Goal: Task Accomplishment & Management: Complete application form

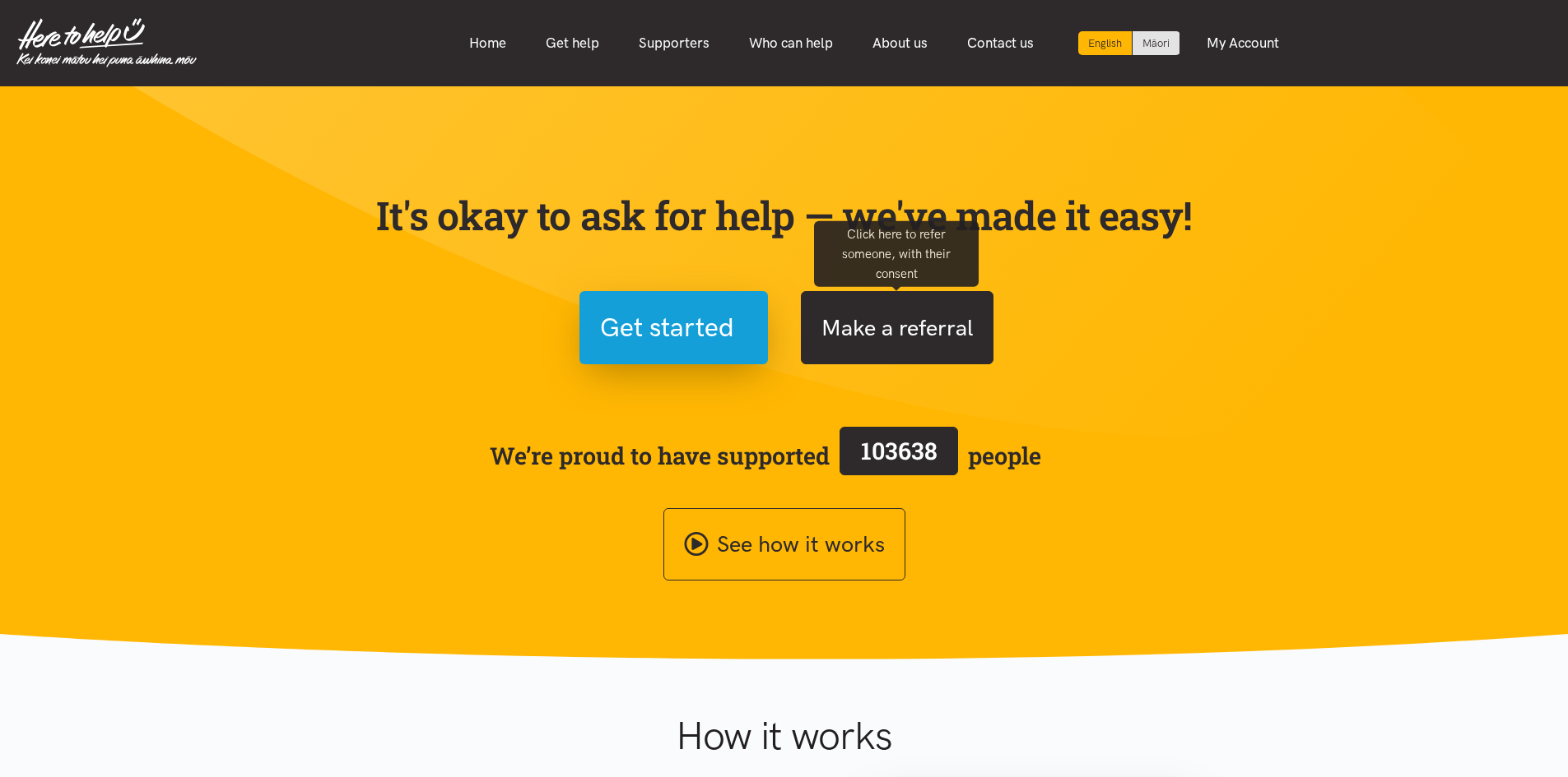
click at [917, 337] on button "Make a referral" at bounding box center [897, 327] width 193 height 73
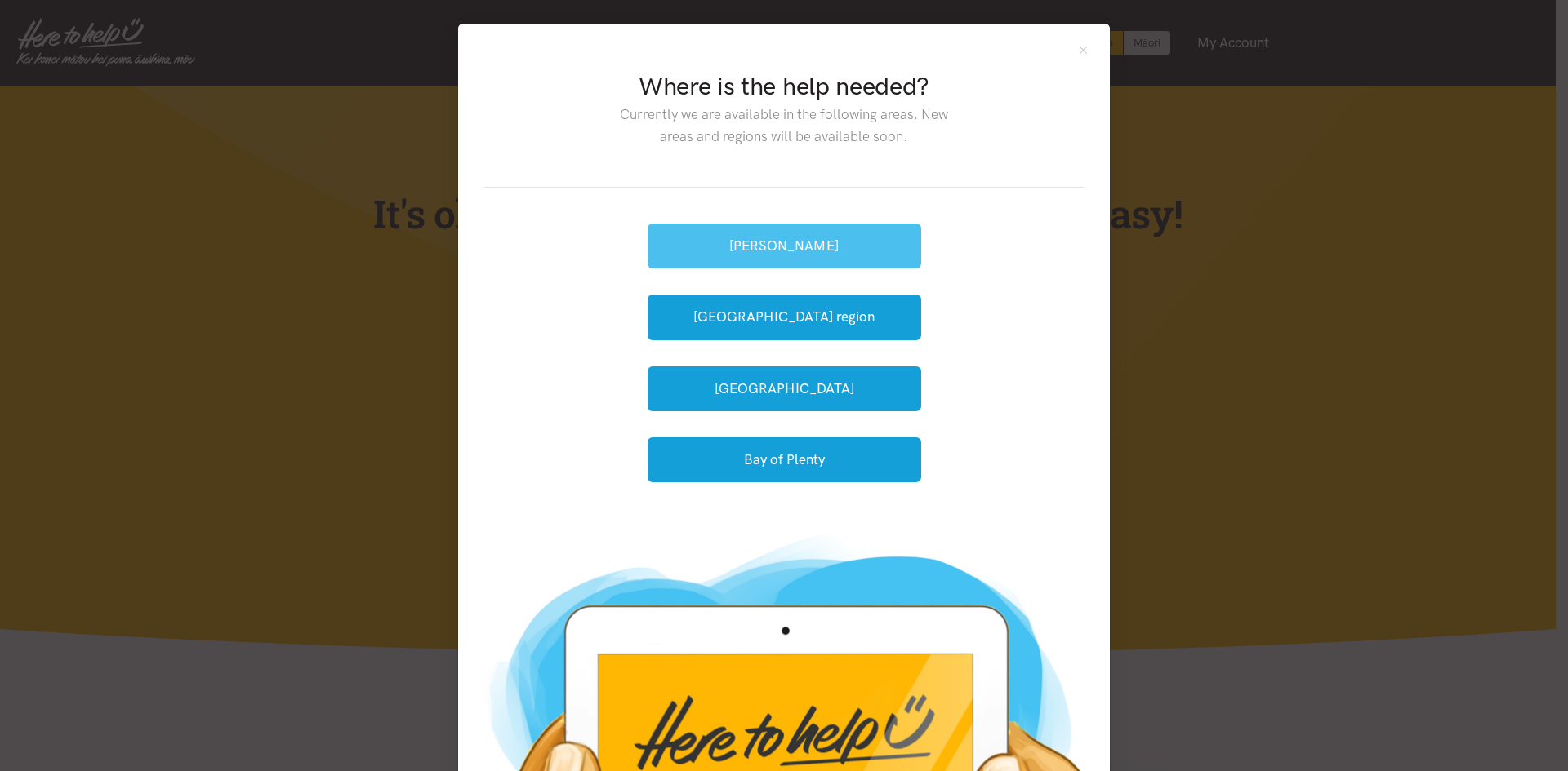
click at [782, 249] on button "Hamilton" at bounding box center [784, 245] width 273 height 45
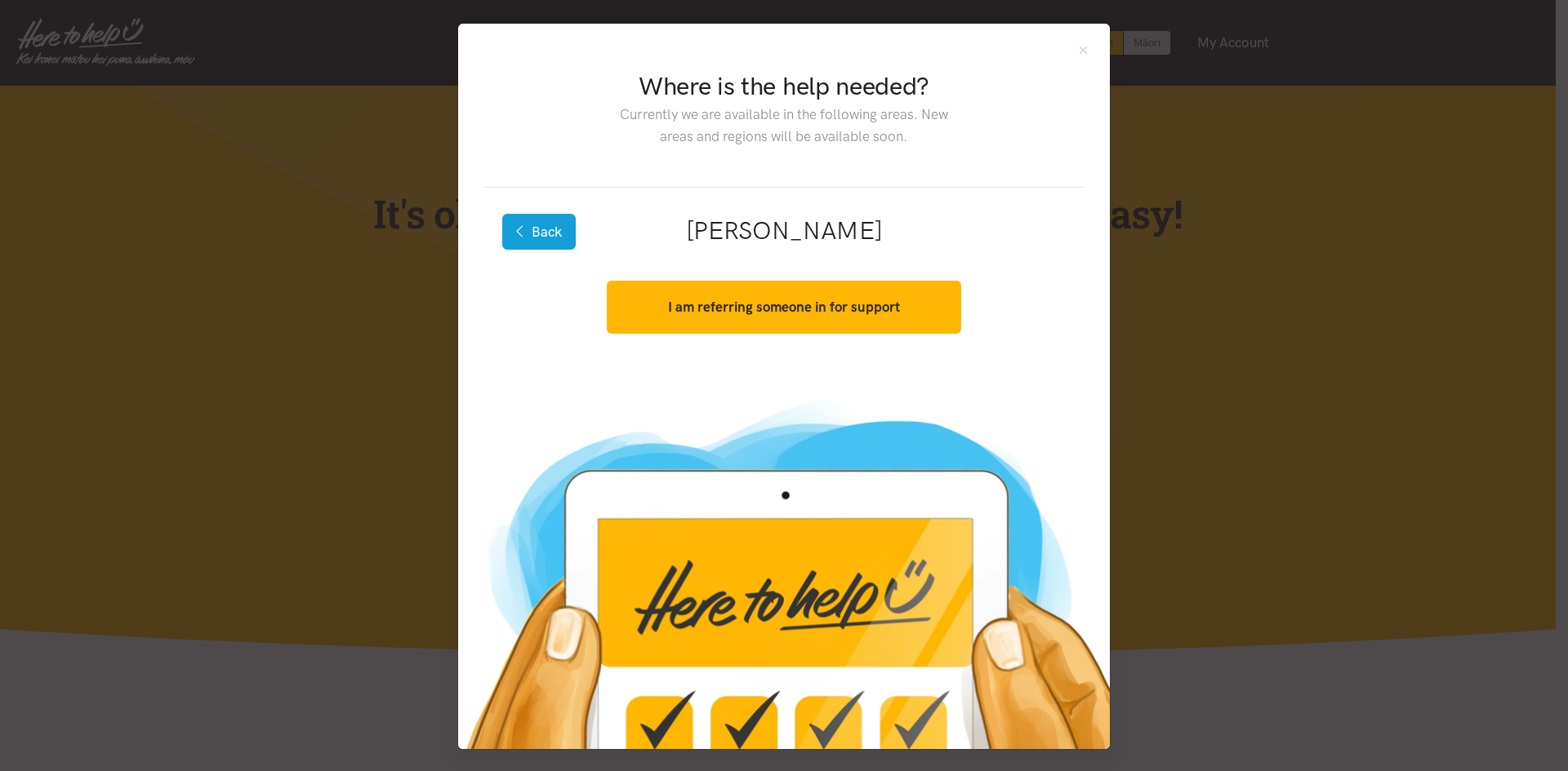
click at [528, 230] on button "Back" at bounding box center [539, 231] width 73 height 36
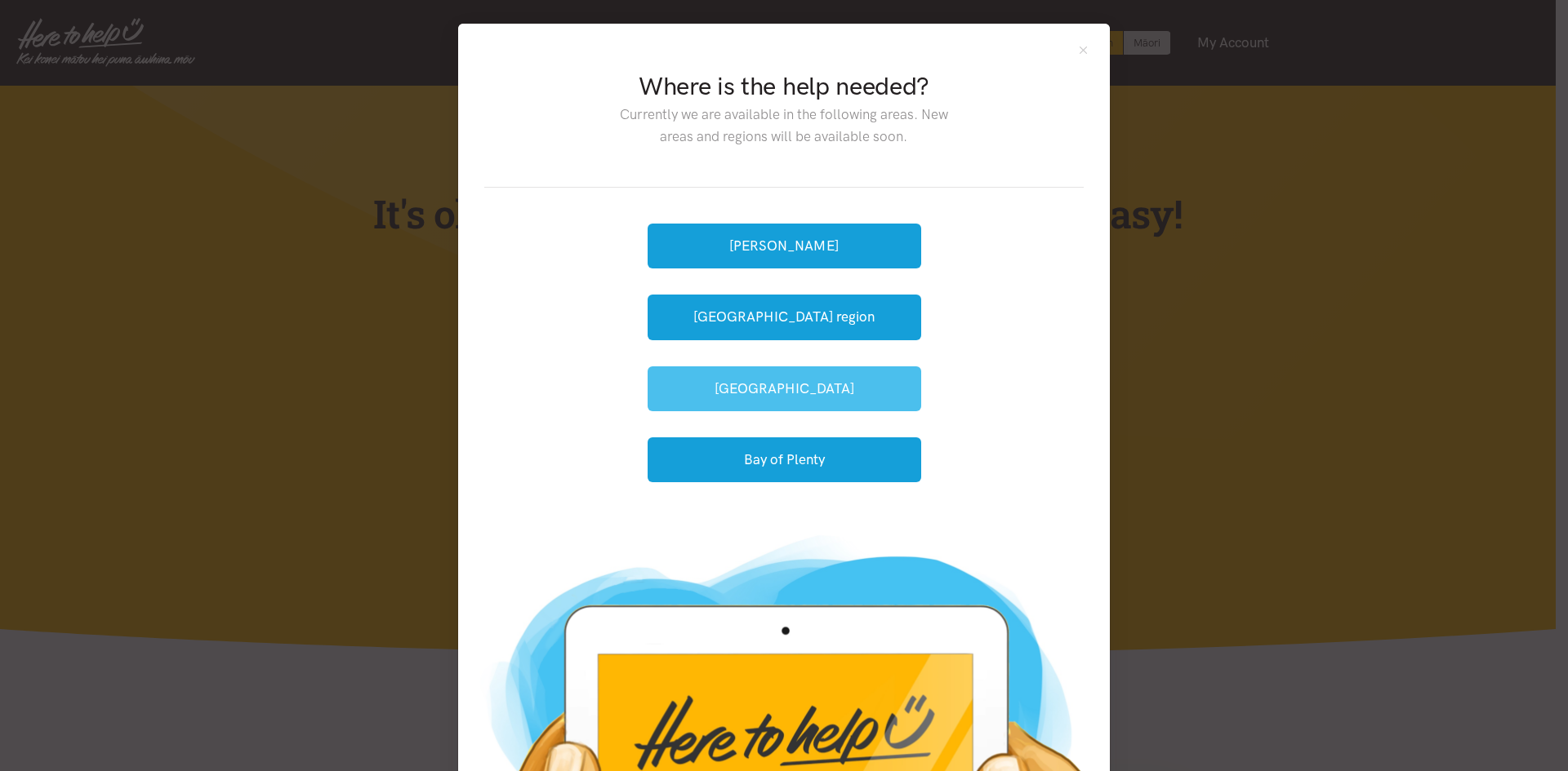
click at [787, 391] on button "Tauranga" at bounding box center [784, 389] width 273 height 45
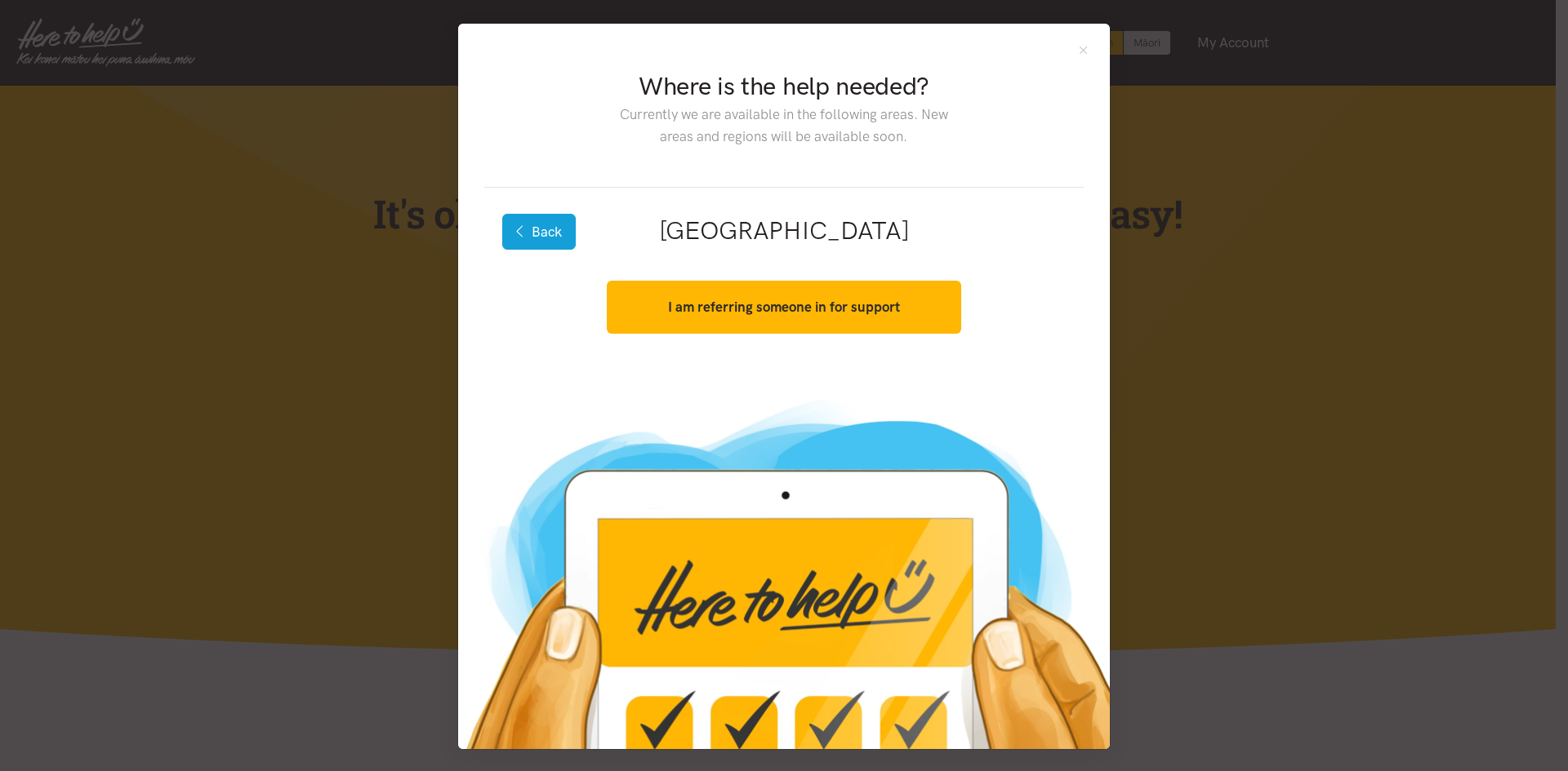
click at [558, 235] on button "Back" at bounding box center [539, 231] width 73 height 36
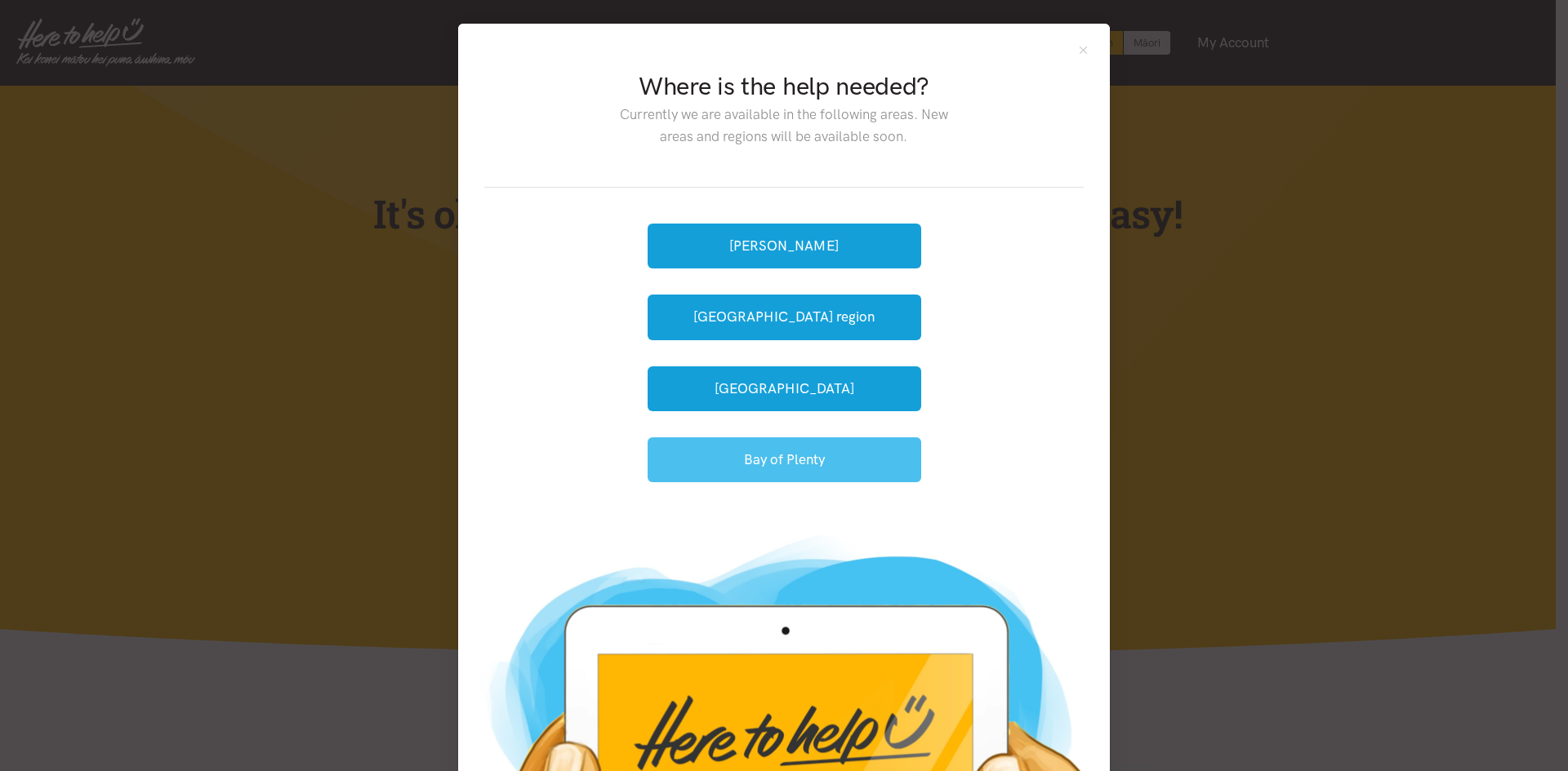
click at [860, 451] on button "Bay of Plenty" at bounding box center [784, 459] width 273 height 45
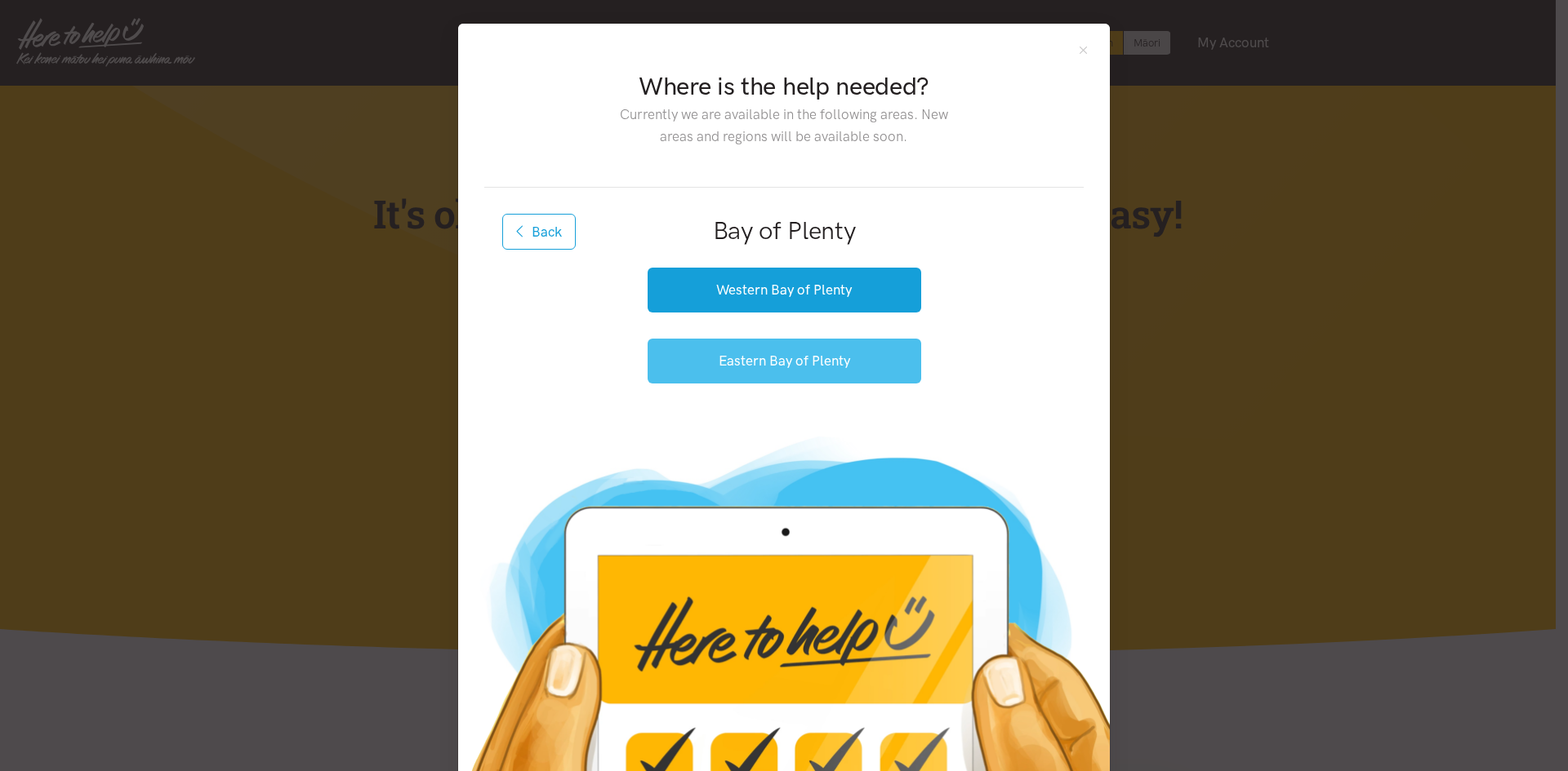
click at [764, 352] on button "Eastern Bay of Plenty" at bounding box center [784, 361] width 273 height 45
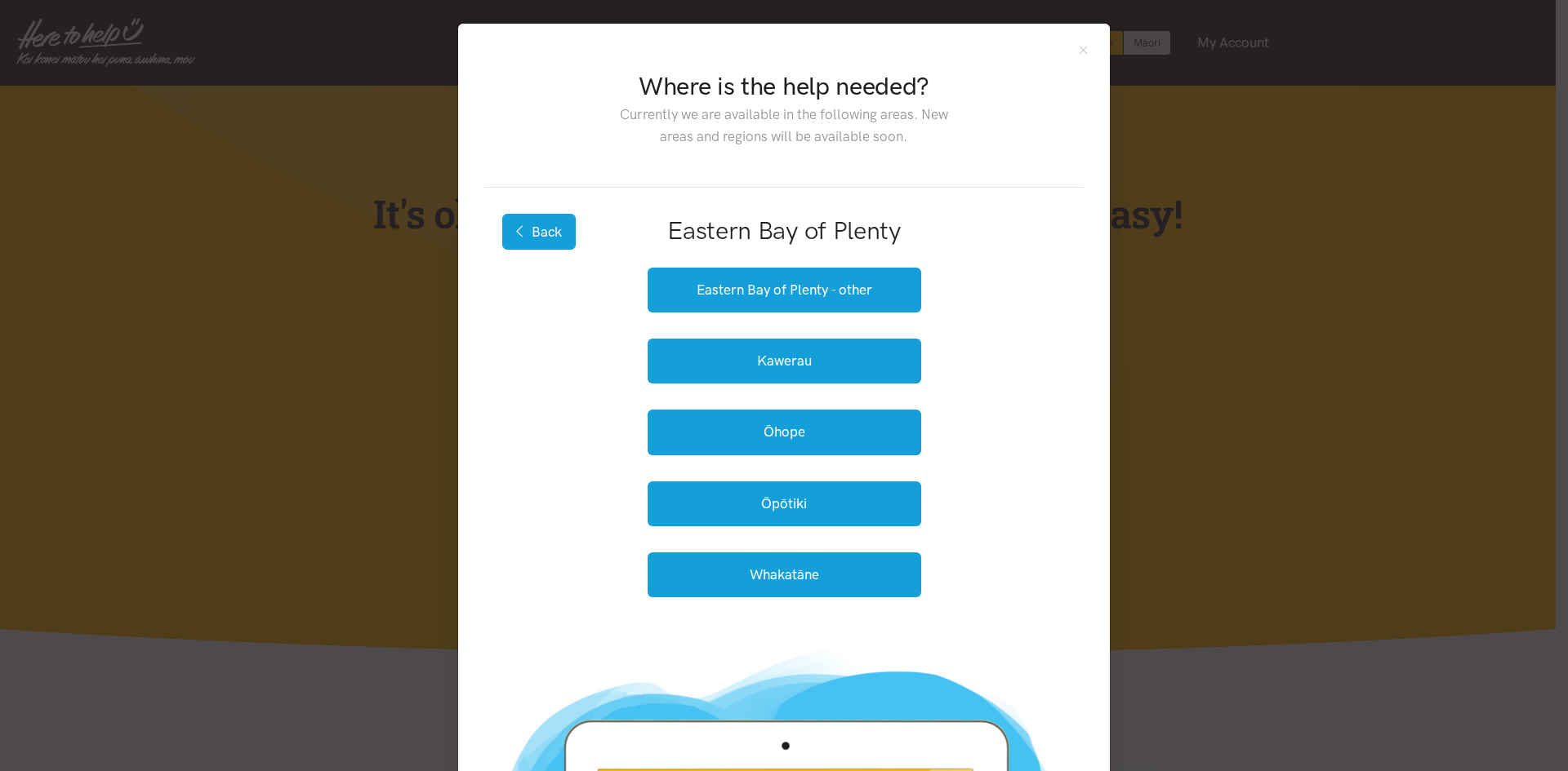
click at [535, 245] on button "Back" at bounding box center [539, 231] width 73 height 36
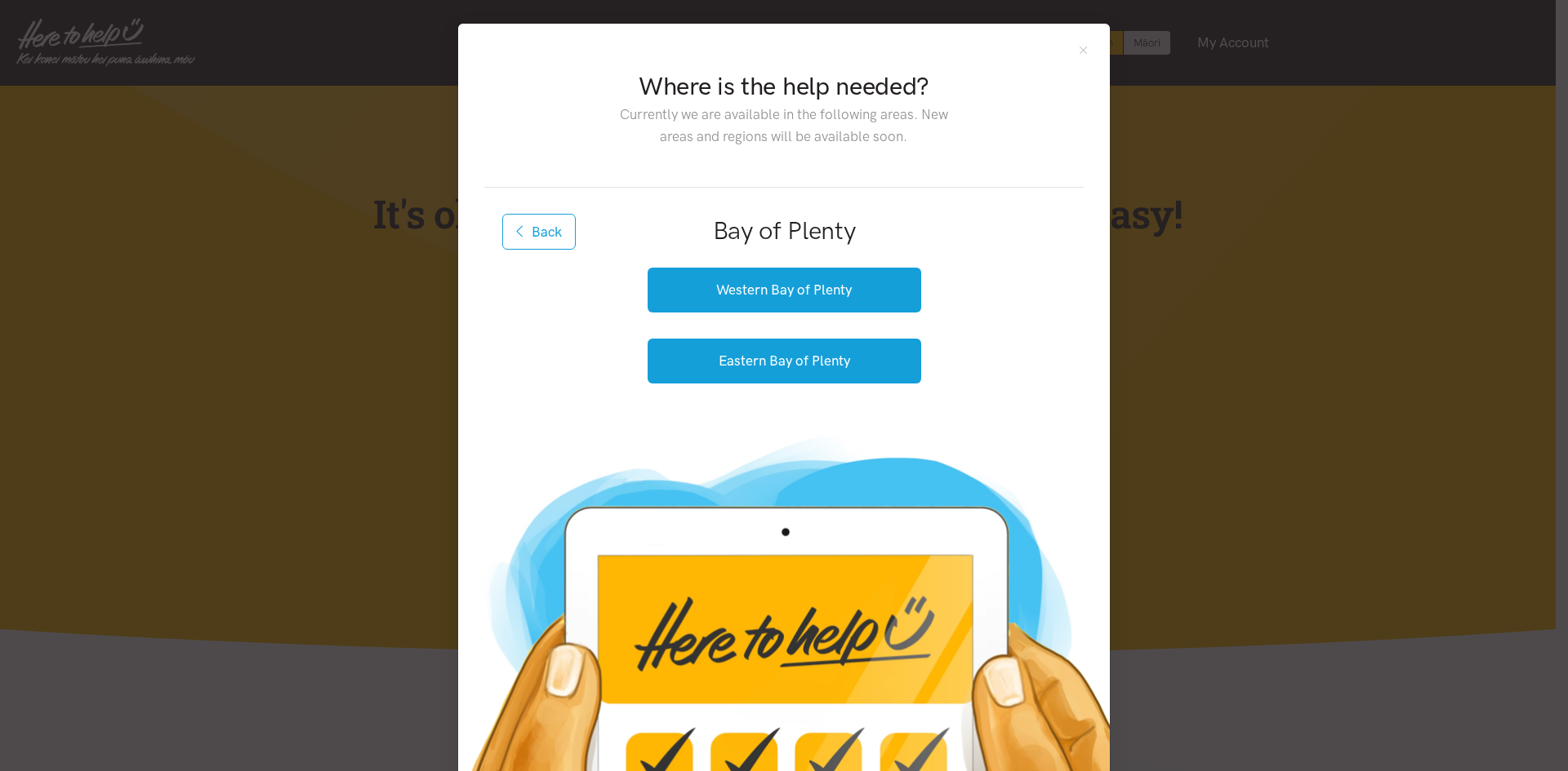
click at [535, 245] on button "Back" at bounding box center [539, 231] width 73 height 36
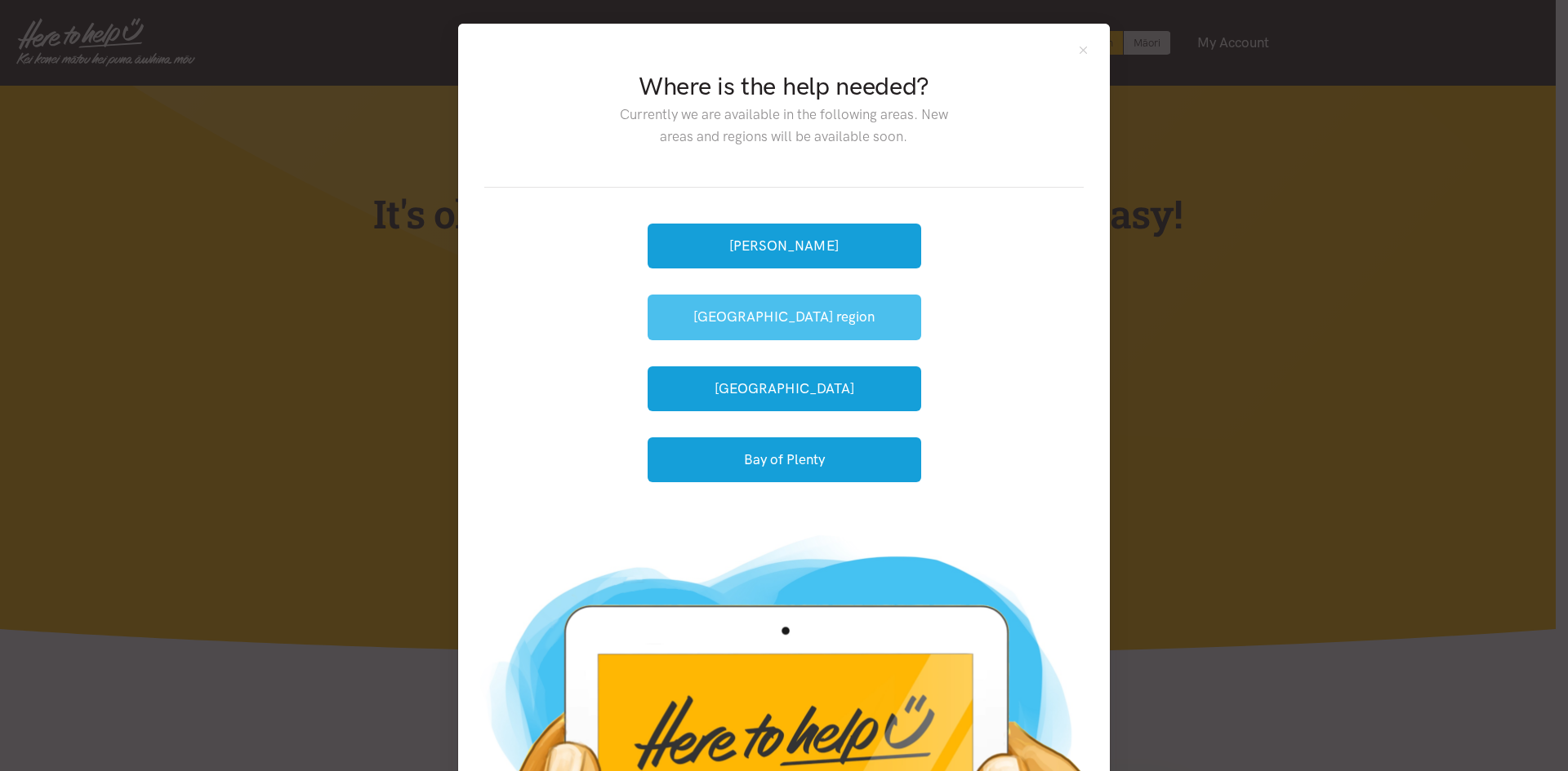
click at [784, 328] on button "Waikato region" at bounding box center [784, 316] width 273 height 45
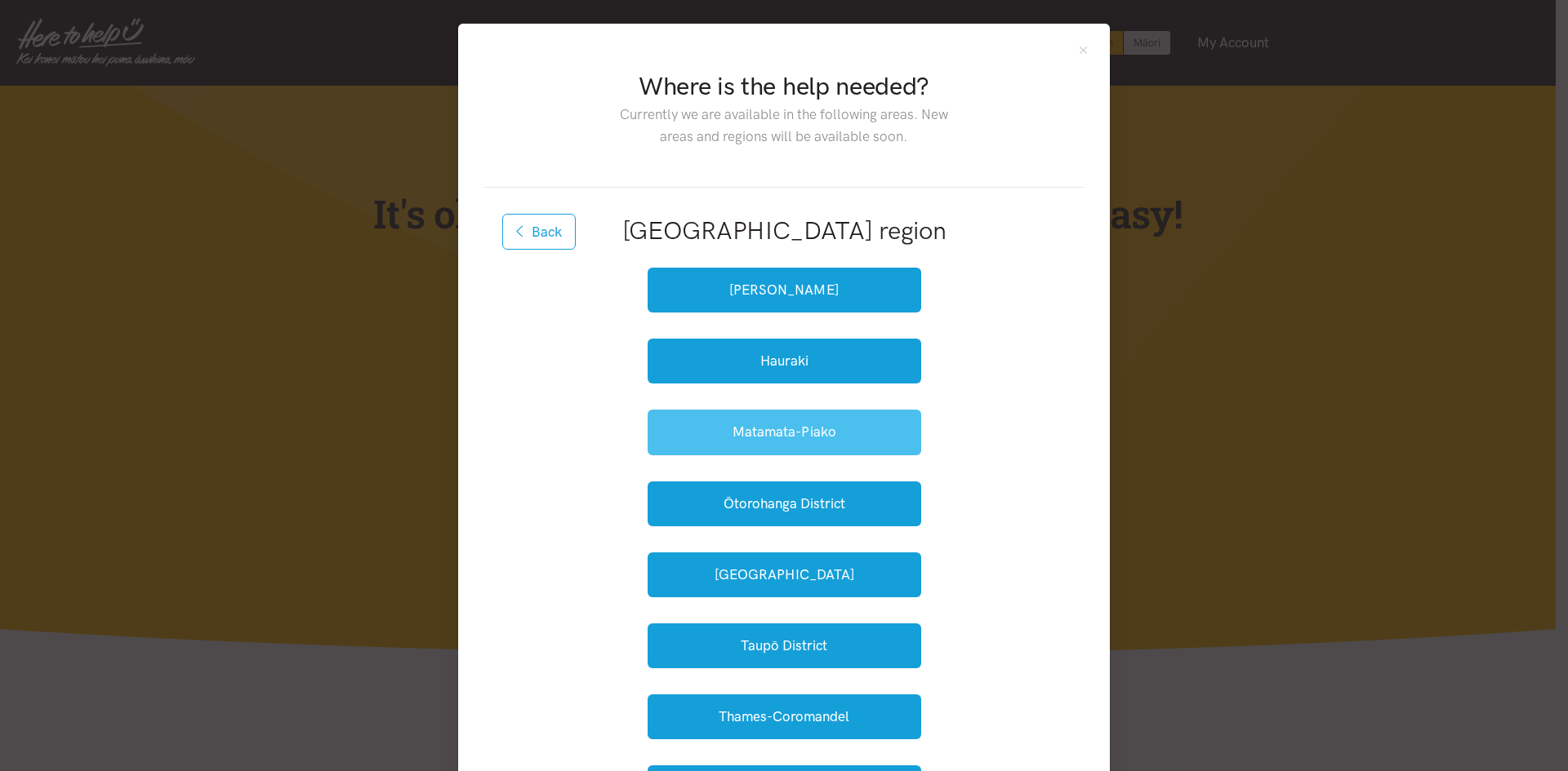
click at [750, 429] on button "Matamata-Piako" at bounding box center [784, 431] width 273 height 45
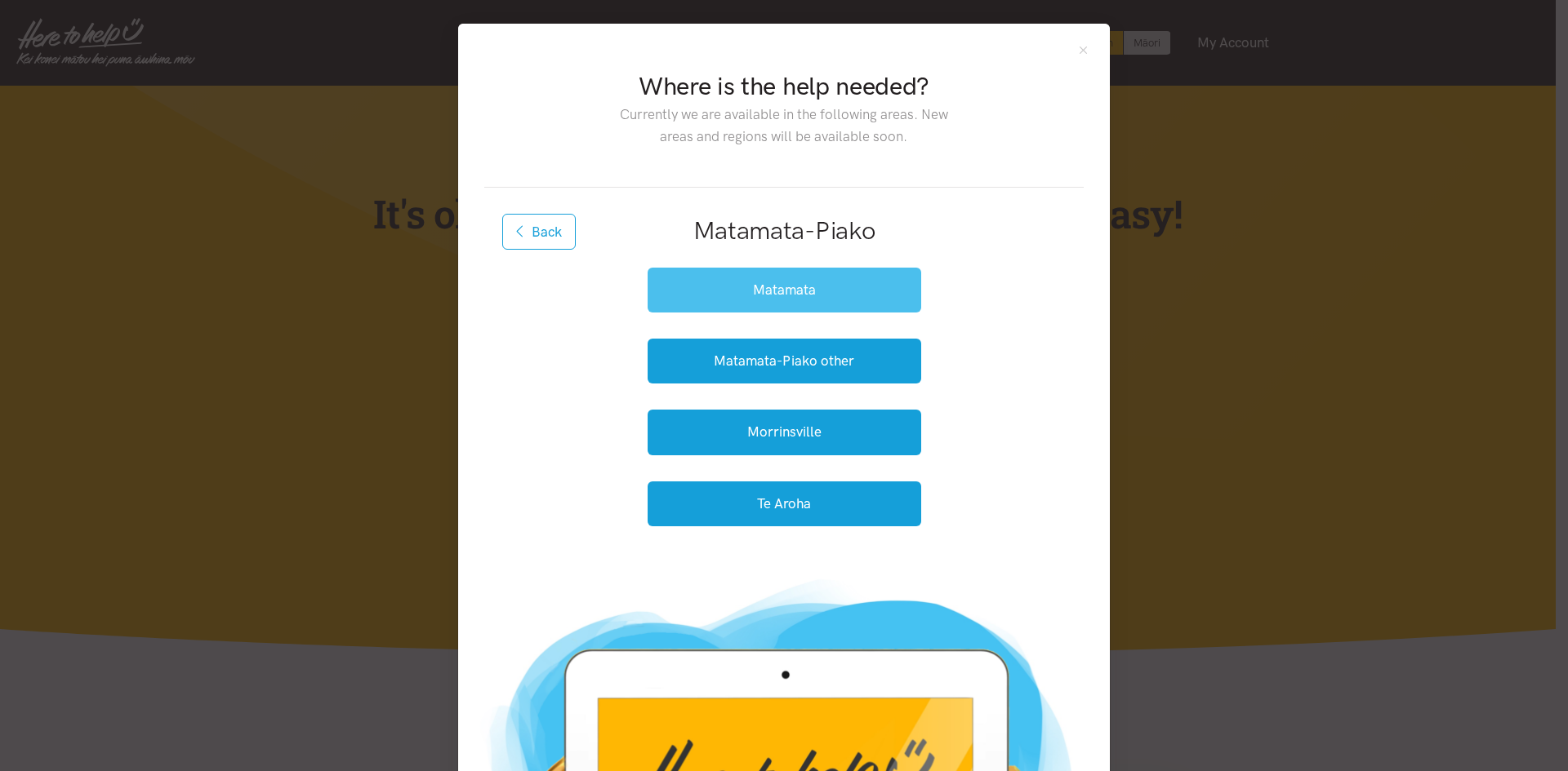
click at [720, 306] on button "Matamata" at bounding box center [784, 290] width 273 height 45
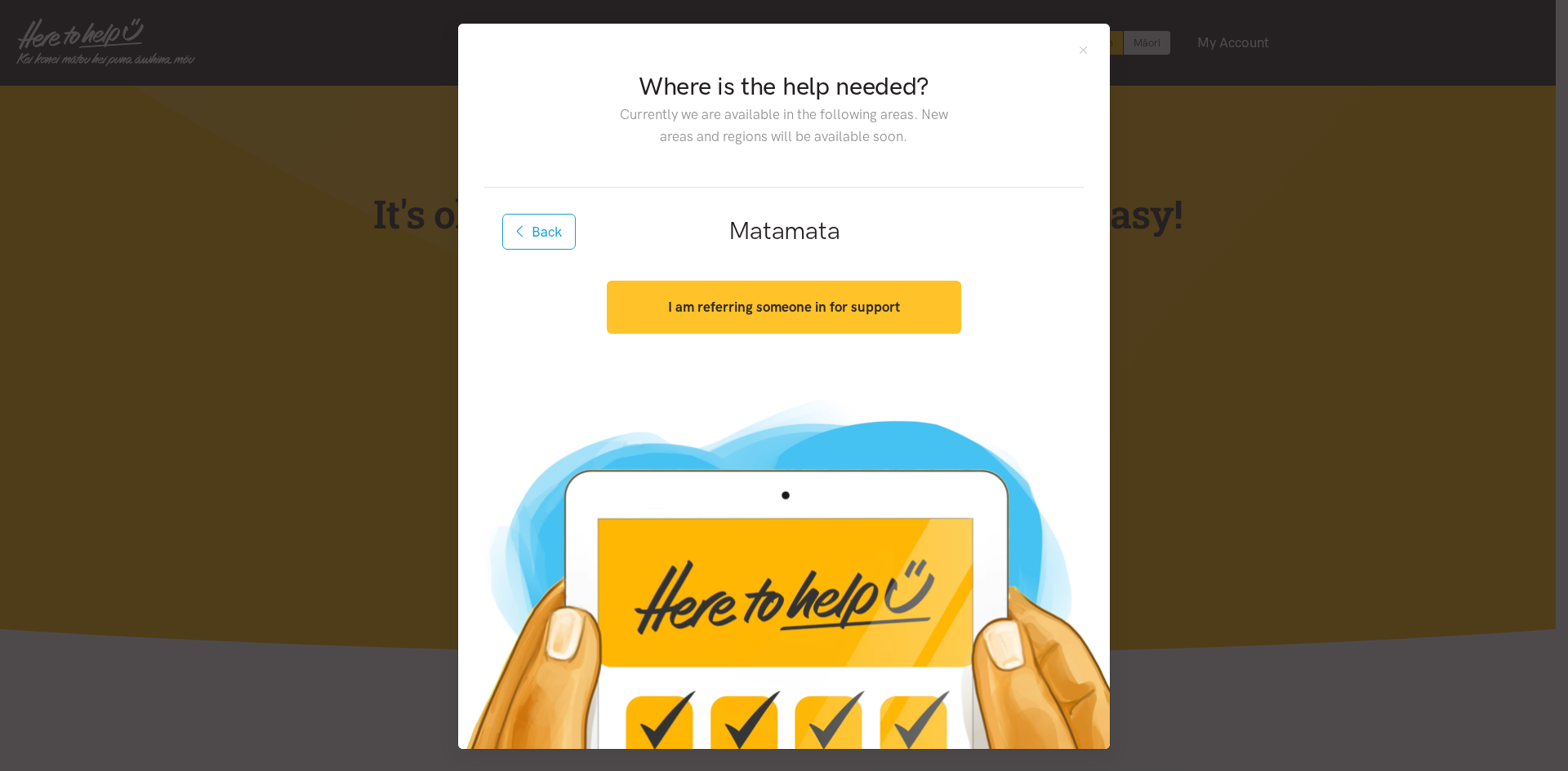
click at [806, 311] on strong "I am referring someone in for support" at bounding box center [784, 306] width 231 height 17
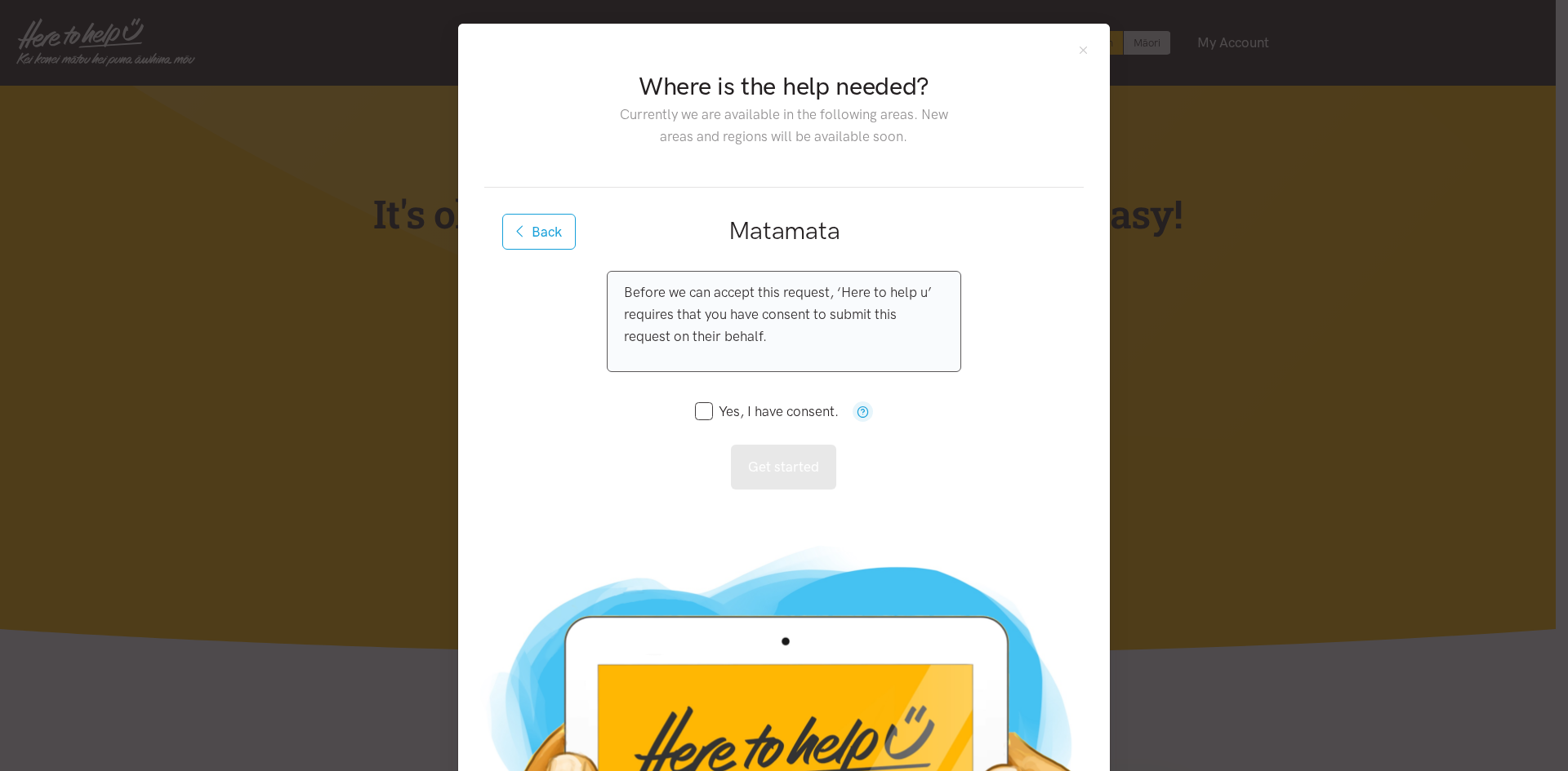
click at [706, 410] on input "Yes, I have consent." at bounding box center [766, 412] width 144 height 14
checkbox input "true"
click at [809, 482] on button "Get started" at bounding box center [784, 466] width 106 height 45
